Goal: Transaction & Acquisition: Purchase product/service

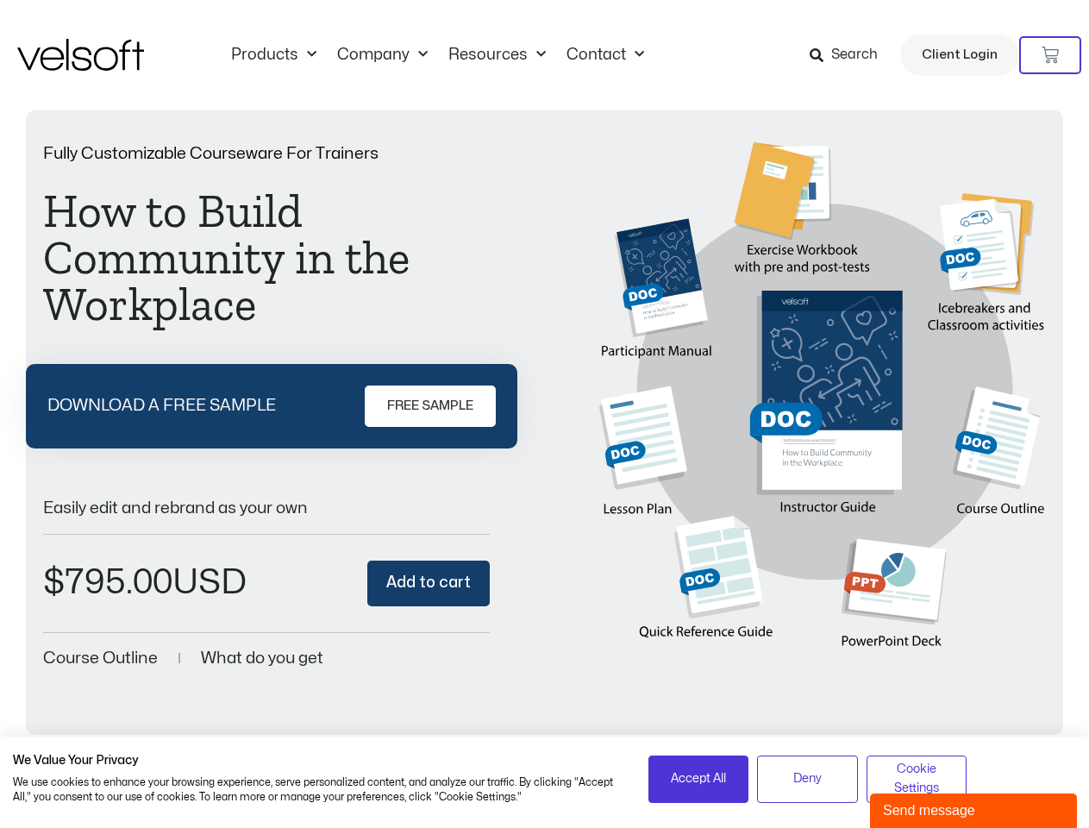
click at [544, 414] on div "Fully Customizable Courseware For Trainers How to Build Community in the Workpl…" at bounding box center [544, 408] width 1003 height 532
click at [1050, 55] on icon at bounding box center [1049, 55] width 17 height 17
click at [698, 779] on span "Accept All" at bounding box center [698, 778] width 55 height 19
click at [545, 414] on div "No products in the cart." at bounding box center [545, 414] width 0 height 0
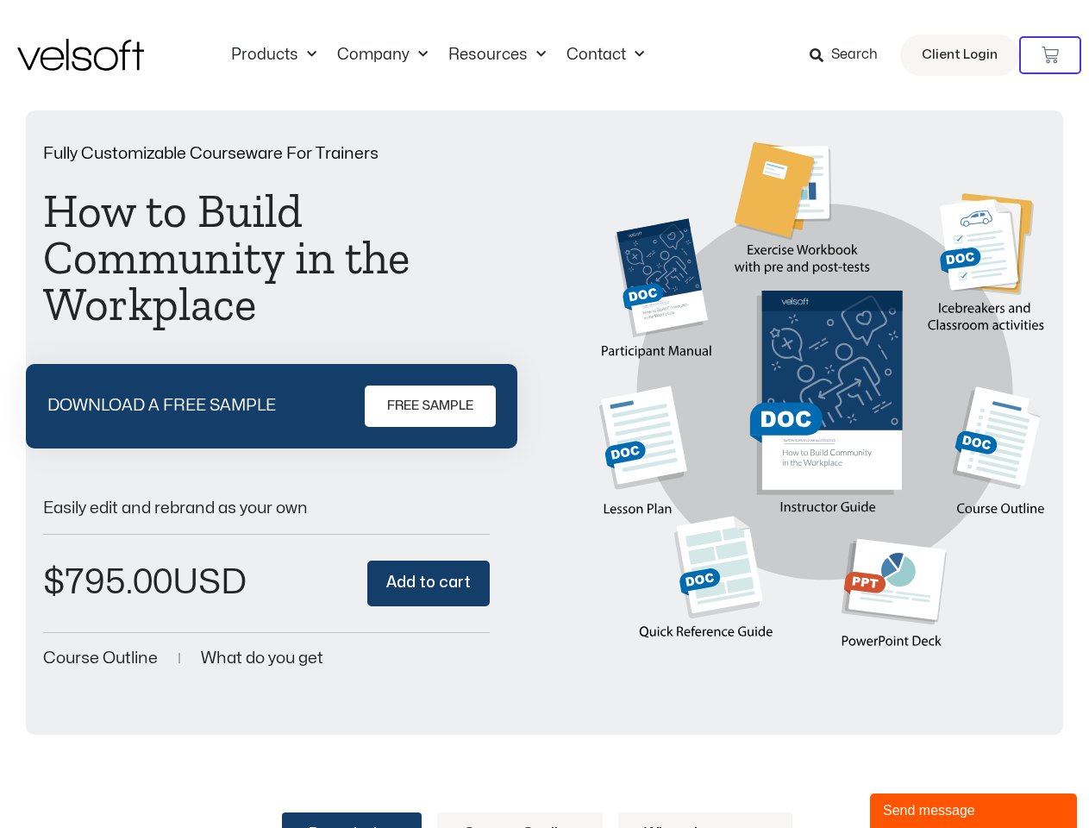
click at [545, 414] on div "No products in the cart." at bounding box center [545, 414] width 0 height 0
click at [973, 810] on div "Send message" at bounding box center [973, 810] width 181 height 21
